Goal: Information Seeking & Learning: Understand process/instructions

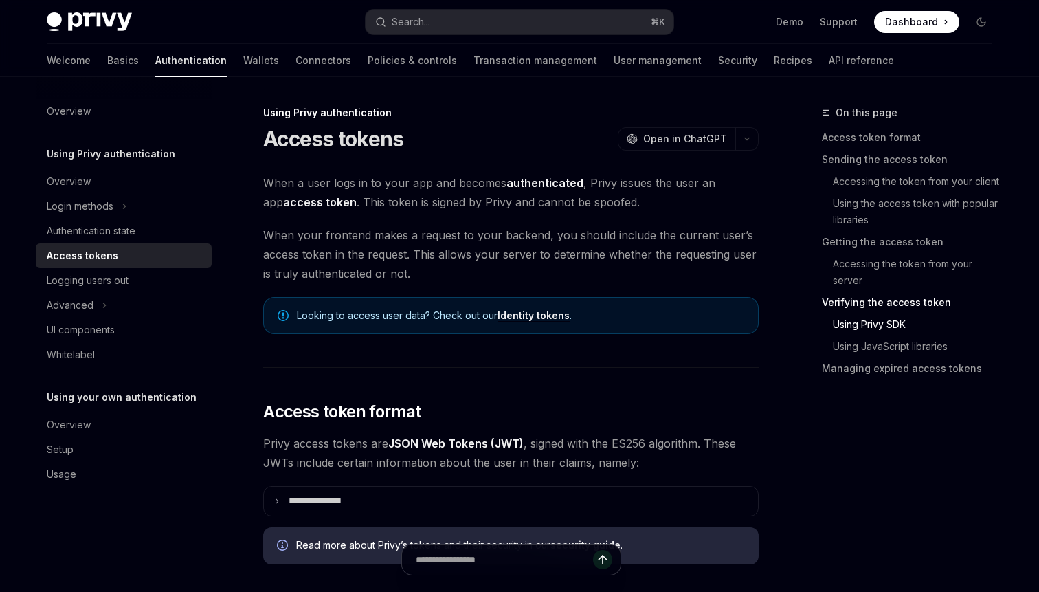
scroll to position [2796, 0]
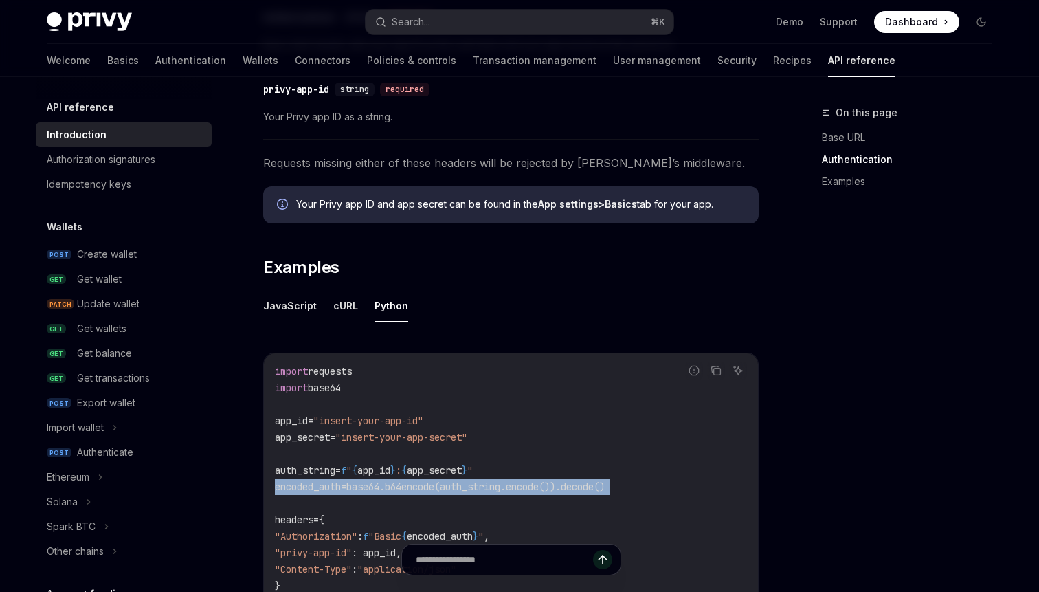
scroll to position [617, 0]
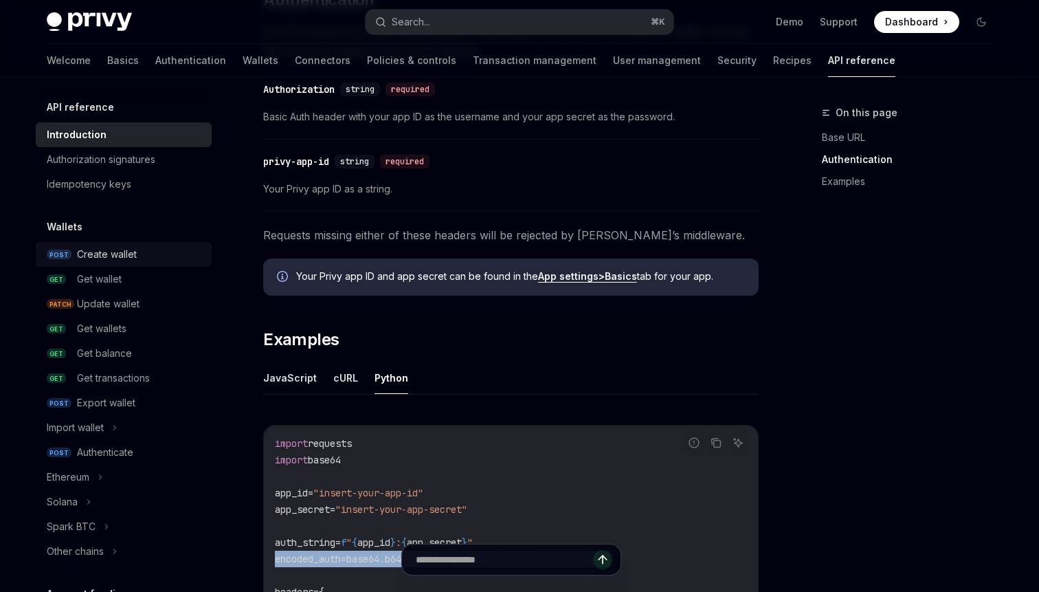
click at [99, 257] on div "Create wallet" at bounding box center [107, 254] width 60 height 16
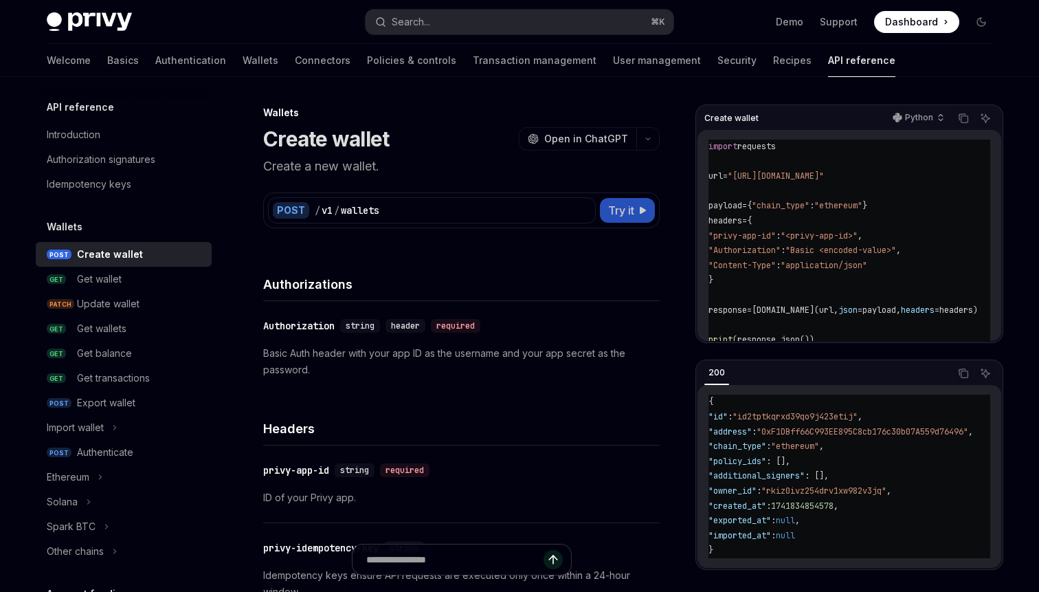
click at [627, 211] on span "Try it" at bounding box center [621, 210] width 26 height 16
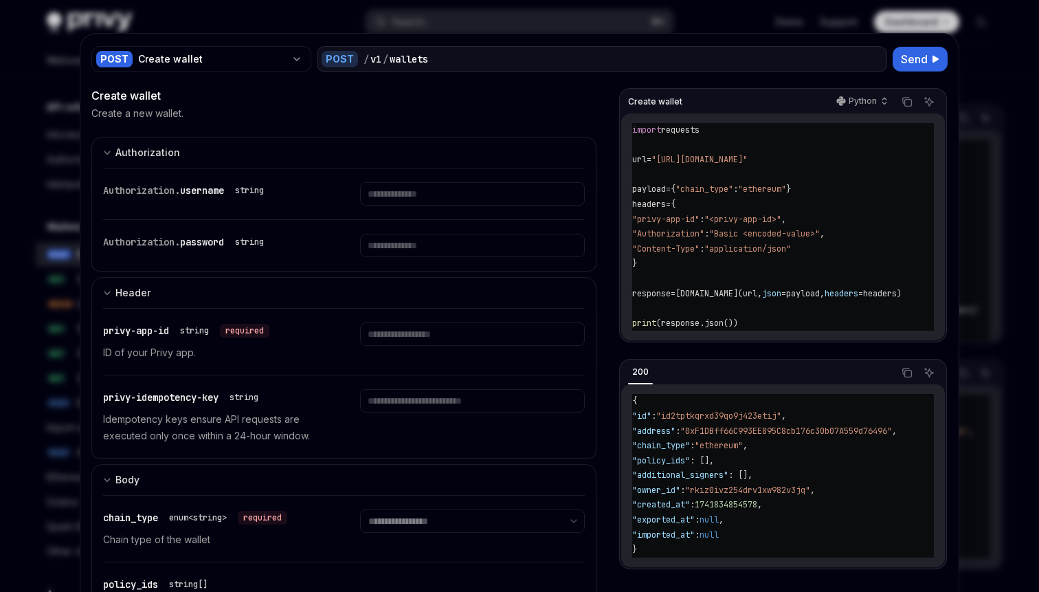
click at [1016, 44] on div at bounding box center [519, 296] width 1039 height 592
type textarea "*"
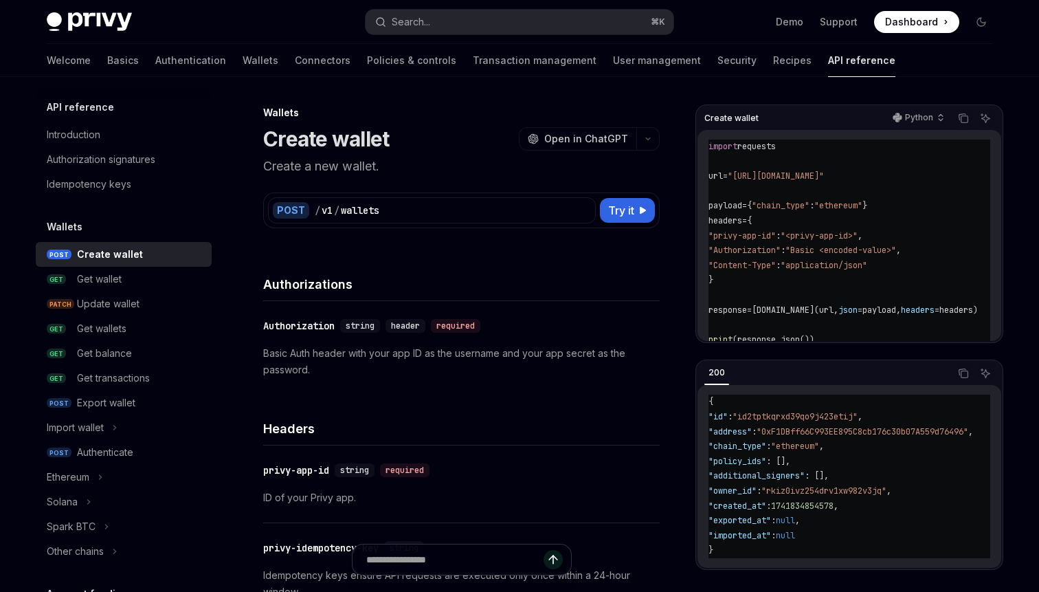
scroll to position [1, 0]
click at [921, 122] on p "Python" at bounding box center [919, 117] width 28 height 11
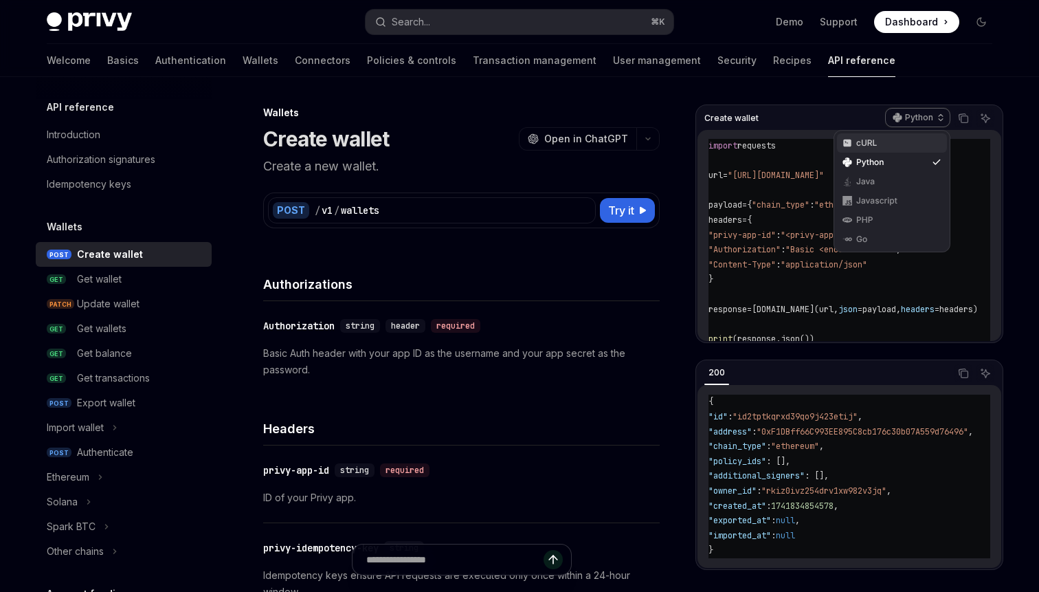
click at [880, 144] on div "cURL" at bounding box center [891, 142] width 71 height 11
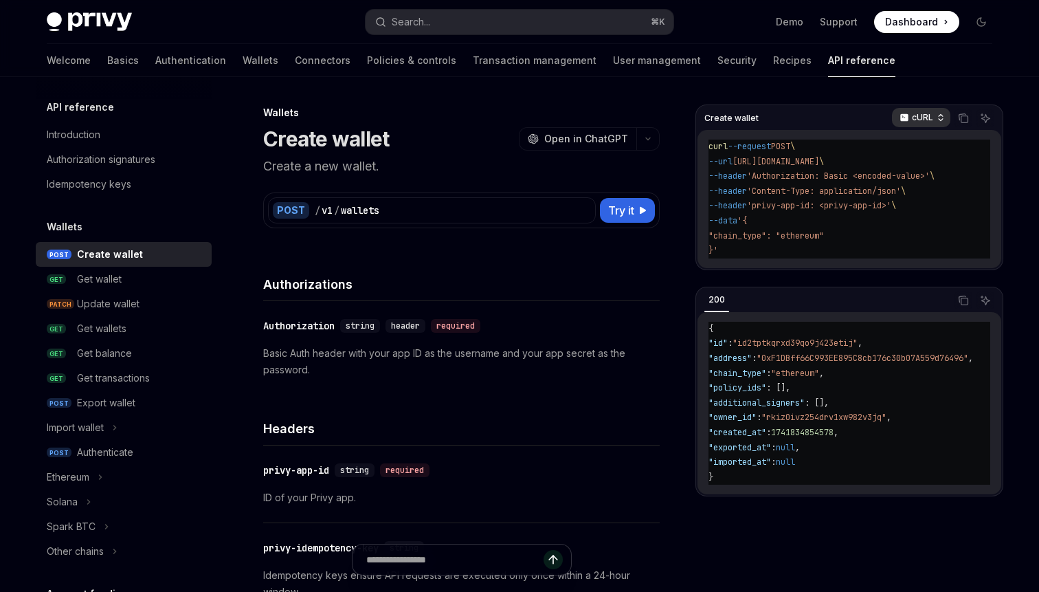
click at [915, 117] on p "cURL" at bounding box center [922, 117] width 21 height 11
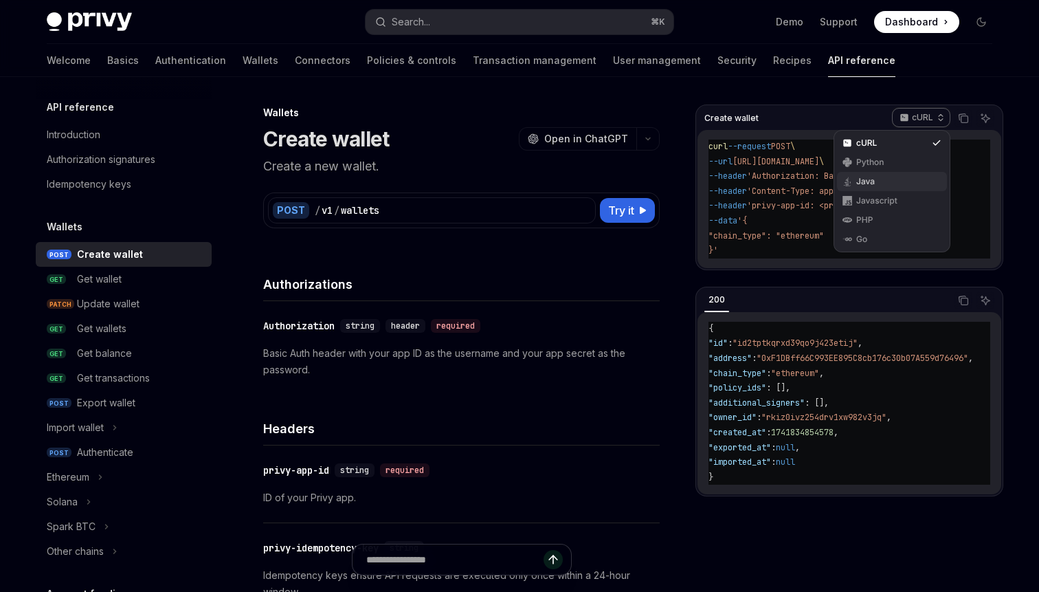
click at [900, 180] on div "Java" at bounding box center [891, 181] width 71 height 11
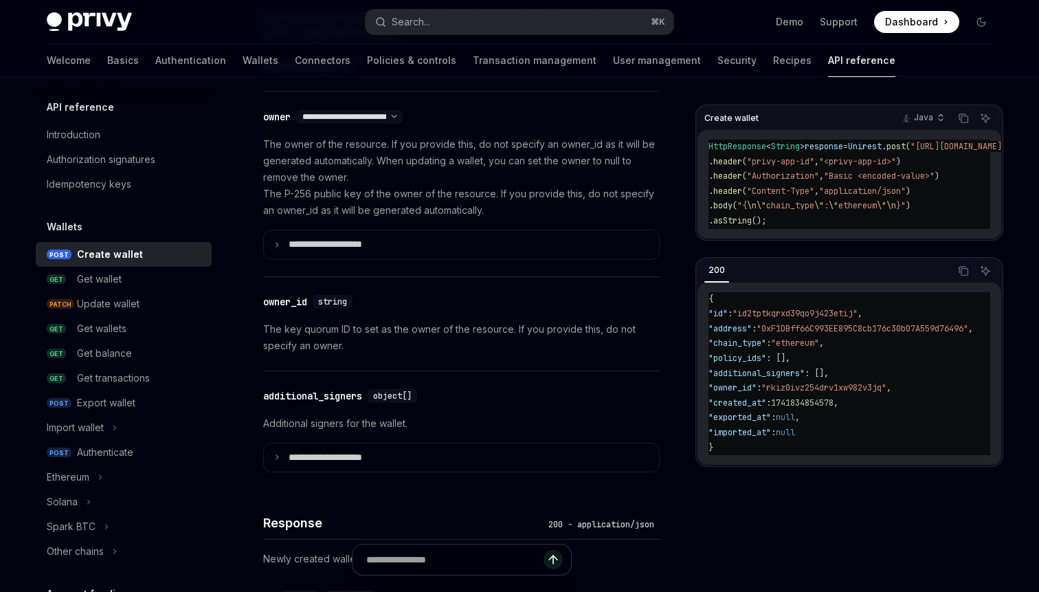
scroll to position [831, 0]
